Goal: Task Accomplishment & Management: Manage account settings

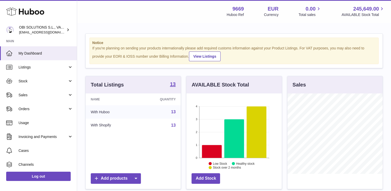
scroll to position [80, 95]
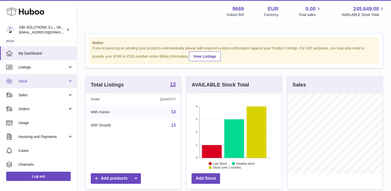
click at [44, 86] on link "Stock" at bounding box center [38, 81] width 77 height 14
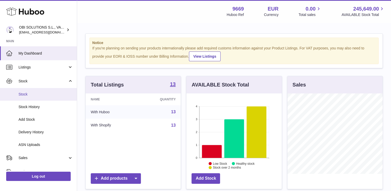
click at [44, 95] on span "Stock" at bounding box center [45, 94] width 54 height 5
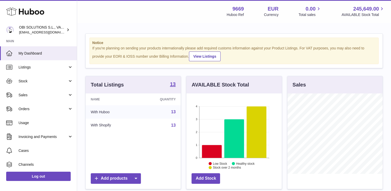
scroll to position [80, 95]
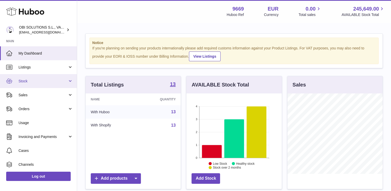
click at [51, 79] on span "Stock" at bounding box center [42, 81] width 49 height 5
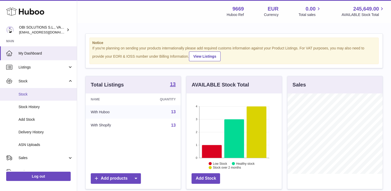
click at [44, 99] on link "Stock" at bounding box center [38, 94] width 77 height 13
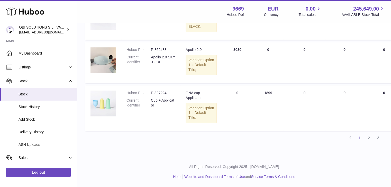
scroll to position [480, 0]
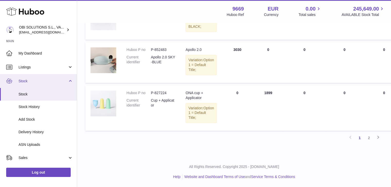
click at [48, 77] on link "Stock" at bounding box center [38, 81] width 77 height 14
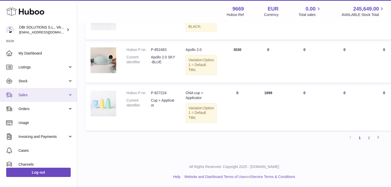
click at [42, 90] on link "Sales" at bounding box center [38, 95] width 77 height 14
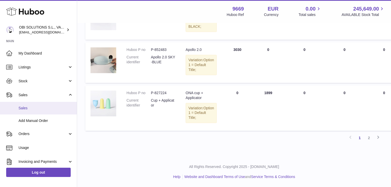
click at [39, 108] on span "Sales" at bounding box center [45, 108] width 54 height 5
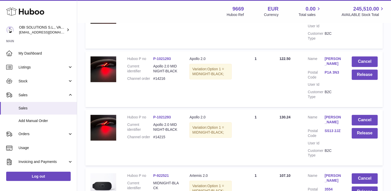
scroll to position [206, 0]
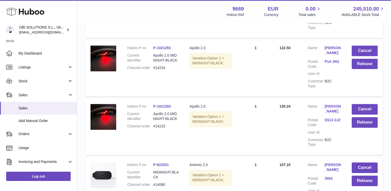
click at [329, 48] on link "Jen McCarthy" at bounding box center [332, 50] width 17 height 10
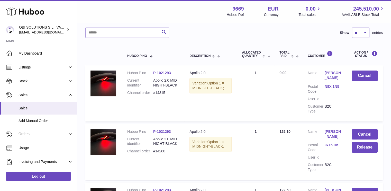
scroll to position [0, 0]
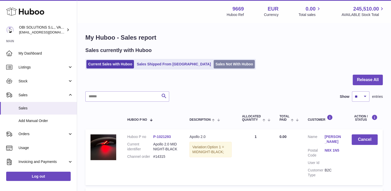
click at [213, 62] on link "Sales Not With Huboo" at bounding box center [233, 64] width 41 height 8
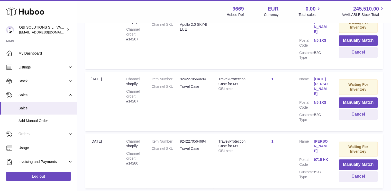
scroll to position [563, 0]
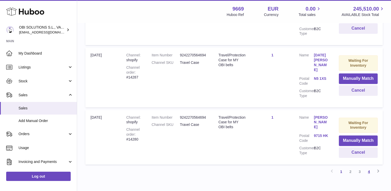
click at [370, 167] on link "4" at bounding box center [368, 171] width 9 height 9
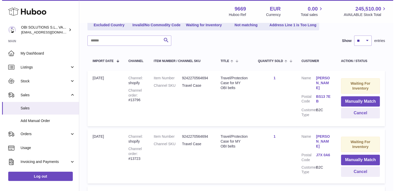
scroll to position [223, 0]
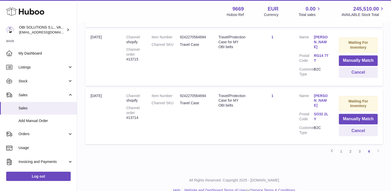
click at [317, 93] on link "Amy Adams" at bounding box center [321, 100] width 15 height 15
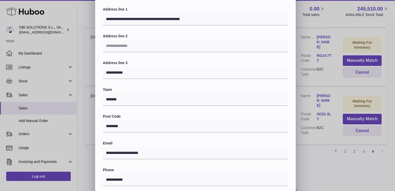
scroll to position [0, 0]
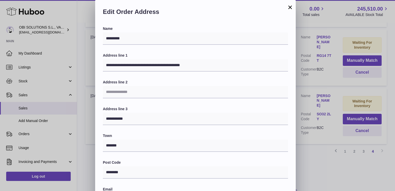
click at [289, 8] on button "×" at bounding box center [290, 7] width 6 height 6
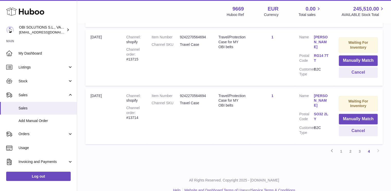
click at [314, 53] on link "RG14 7TT" at bounding box center [321, 58] width 15 height 10
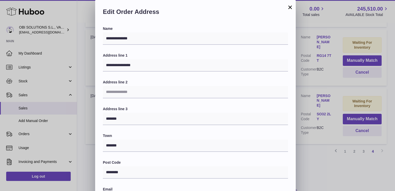
click at [289, 7] on button "×" at bounding box center [290, 7] width 6 height 6
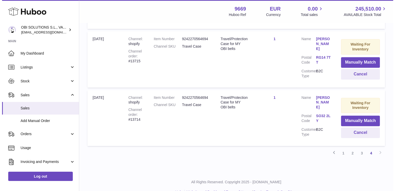
scroll to position [146, 0]
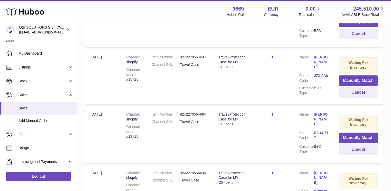
click at [320, 61] on link "Natasha De Angelis" at bounding box center [321, 62] width 15 height 15
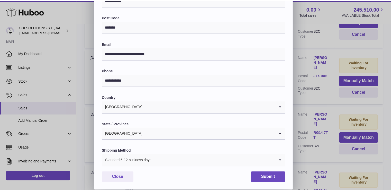
scroll to position [0, 0]
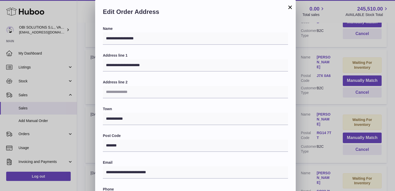
click at [289, 10] on button "×" at bounding box center [290, 7] width 6 height 6
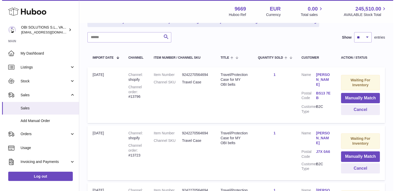
scroll to position [69, 0]
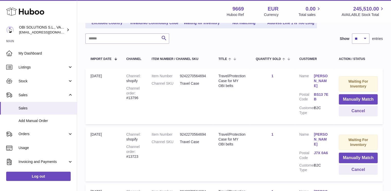
click at [318, 85] on dl "Customer Name Chole Gardner Postal Code BS13 7EB Customer Type B2C" at bounding box center [313, 95] width 29 height 44
click at [313, 135] on dt "Customer Name" at bounding box center [306, 140] width 15 height 16
click at [316, 135] on link "Natasha De Angelis" at bounding box center [321, 139] width 15 height 15
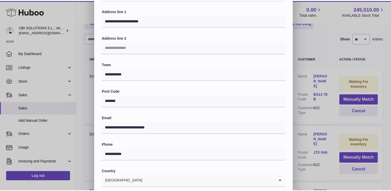
scroll to position [0, 0]
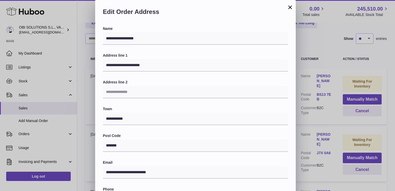
click at [288, 6] on button "×" at bounding box center [290, 7] width 6 height 6
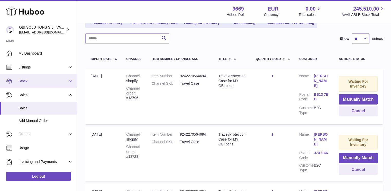
click at [36, 80] on span "Stock" at bounding box center [42, 81] width 49 height 5
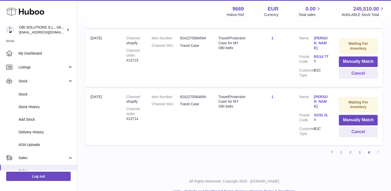
scroll to position [223, 0]
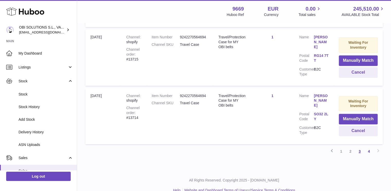
click at [358, 146] on link "3" at bounding box center [359, 150] width 9 height 9
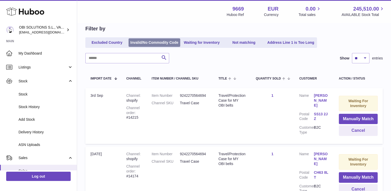
scroll to position [23, 0]
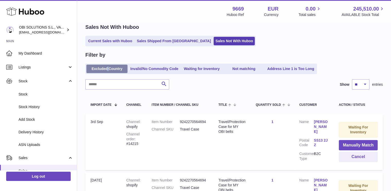
click at [108, 66] on link "Excluded Country" at bounding box center [106, 68] width 41 height 8
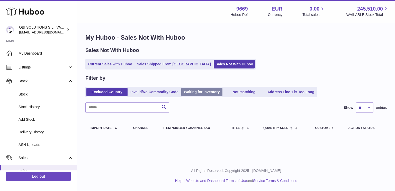
click at [213, 91] on link "Waiting for Inventory" at bounding box center [201, 92] width 41 height 8
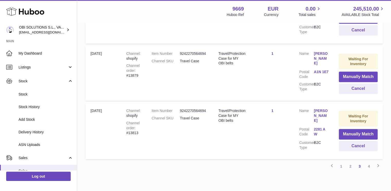
scroll to position [565, 0]
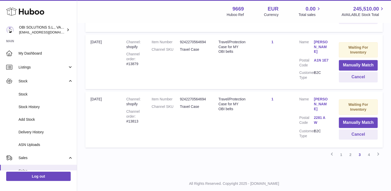
click at [342, 150] on link "1" at bounding box center [340, 154] width 9 height 9
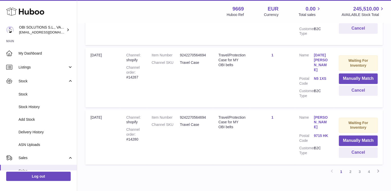
scroll to position [384, 0]
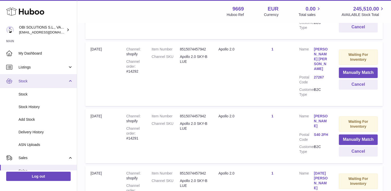
click at [51, 79] on span "Stock" at bounding box center [42, 81] width 49 height 5
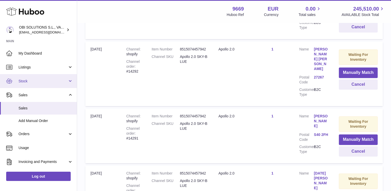
click at [51, 82] on span "Stock" at bounding box center [42, 81] width 49 height 5
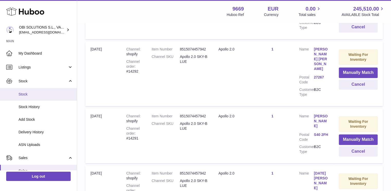
click at [45, 95] on span "Stock" at bounding box center [45, 94] width 54 height 5
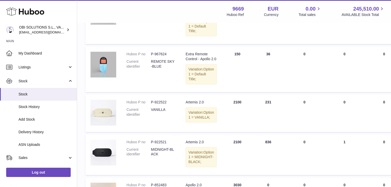
scroll to position [197, 0]
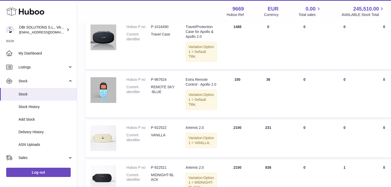
scroll to position [206, 0]
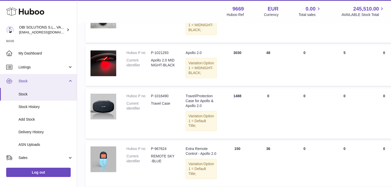
click at [49, 82] on span "Stock" at bounding box center [42, 81] width 49 height 5
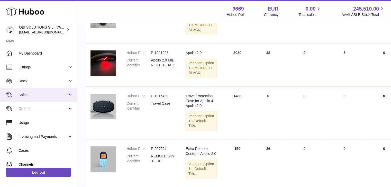
click at [39, 99] on link "Sales" at bounding box center [38, 95] width 77 height 14
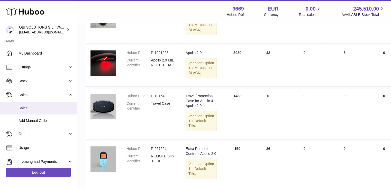
click at [42, 104] on link "Sales" at bounding box center [38, 108] width 77 height 13
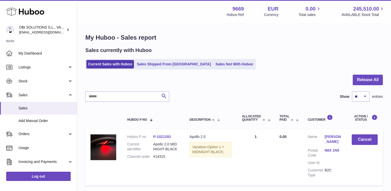
click at [213, 64] on link "Sales Not With Huboo" at bounding box center [233, 64] width 41 height 8
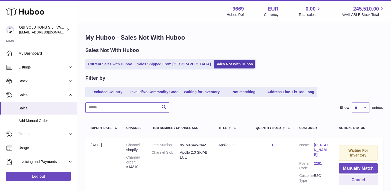
click at [124, 108] on input "text" at bounding box center [127, 107] width 84 height 10
paste input "*****"
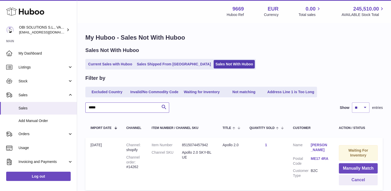
scroll to position [42, 0]
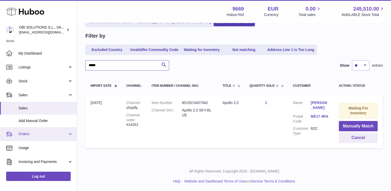
type input "*****"
click at [35, 133] on span "Orders" at bounding box center [42, 133] width 49 height 5
click at [32, 139] on link "Orders" at bounding box center [38, 134] width 77 height 14
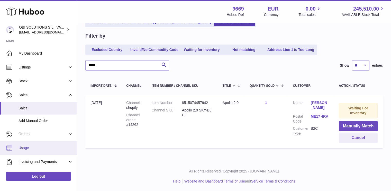
click at [31, 147] on span "Usage" at bounding box center [45, 147] width 54 height 5
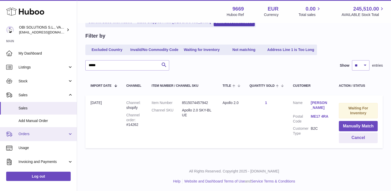
click at [45, 136] on link "Orders" at bounding box center [38, 134] width 77 height 14
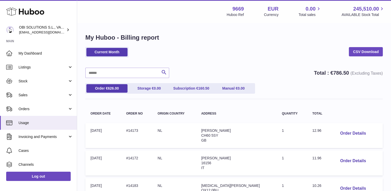
drag, startPoint x: 59, startPoint y: 107, endPoint x: 52, endPoint y: 119, distance: 13.3
click at [59, 107] on span "Orders" at bounding box center [42, 108] width 49 height 5
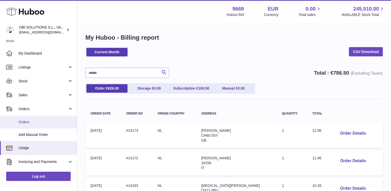
click at [51, 121] on span "Orders" at bounding box center [45, 121] width 54 height 5
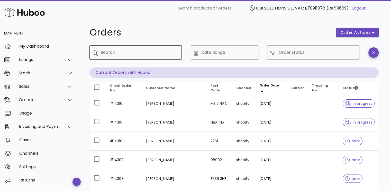
click at [166, 57] on div "Search" at bounding box center [139, 52] width 77 height 14
paste input "*****"
type input "*****"
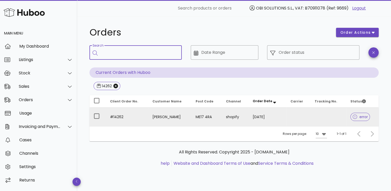
click at [311, 111] on td at bounding box center [328, 116] width 36 height 18
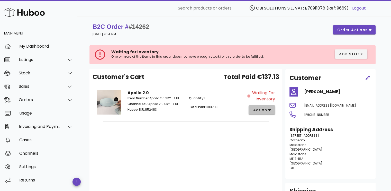
click at [269, 112] on span "action" at bounding box center [262, 109] width 18 height 5
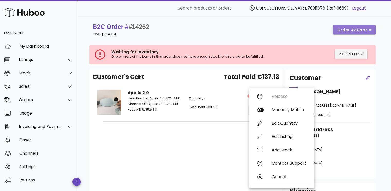
click at [348, 28] on span "order actions" at bounding box center [352, 29] width 31 height 5
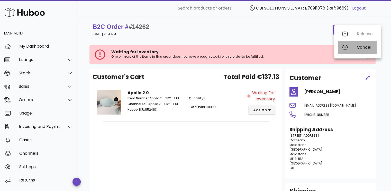
click at [348, 49] on div "Cancel" at bounding box center [357, 47] width 39 height 13
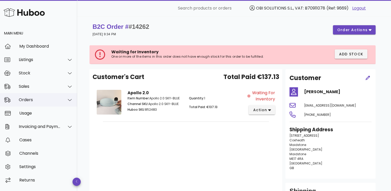
click at [35, 97] on div "Orders" at bounding box center [40, 99] width 42 height 5
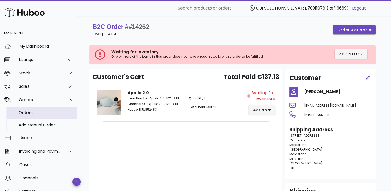
click at [36, 114] on div "Orders" at bounding box center [45, 112] width 54 height 5
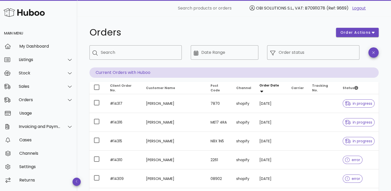
click at [157, 44] on div "​ Search" at bounding box center [135, 56] width 98 height 28
click at [154, 54] on input "Search" at bounding box center [139, 52] width 77 height 8
paste input "*****"
type input "*****"
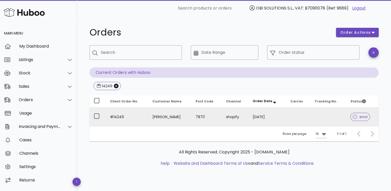
click at [299, 112] on td at bounding box center [298, 116] width 24 height 18
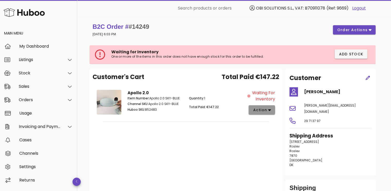
click at [258, 106] on button "action" at bounding box center [261, 109] width 26 height 9
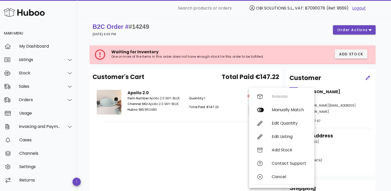
click at [268, 47] on div "Waiting for Inventory One or more of the items in this order does not have enou…" at bounding box center [233, 54] width 285 height 19
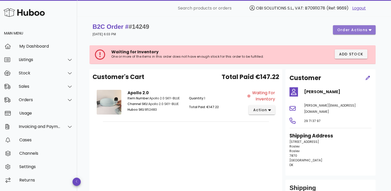
click at [343, 34] on button "order actions" at bounding box center [354, 29] width 43 height 9
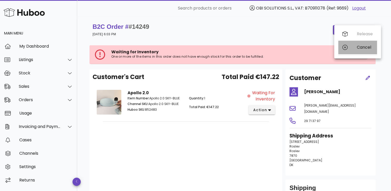
click at [350, 45] on div "Cancel" at bounding box center [357, 47] width 39 height 13
